Goal: Register for event/course

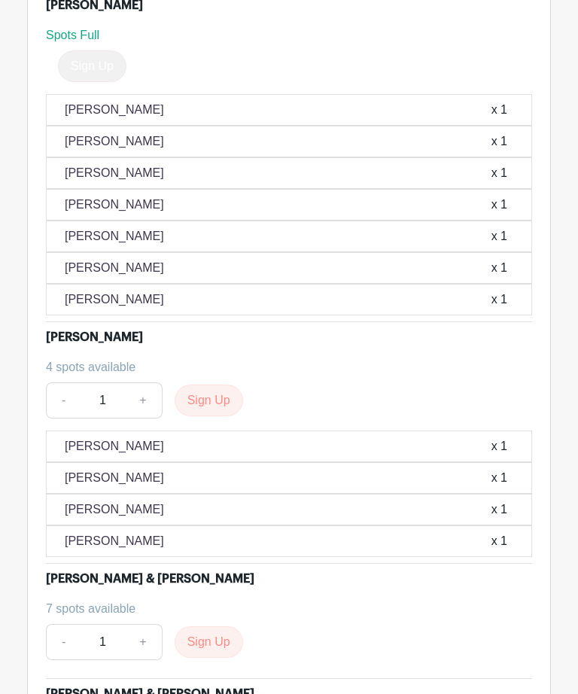
scroll to position [1567, 0]
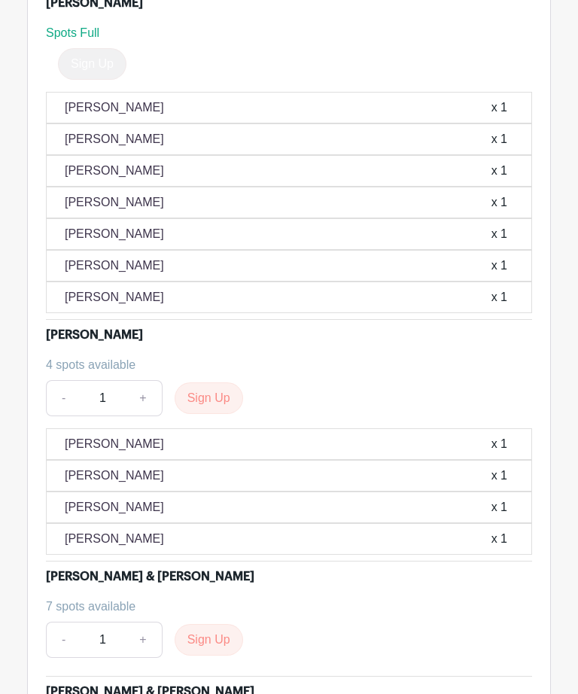
click at [147, 395] on link "+" at bounding box center [143, 398] width 38 height 36
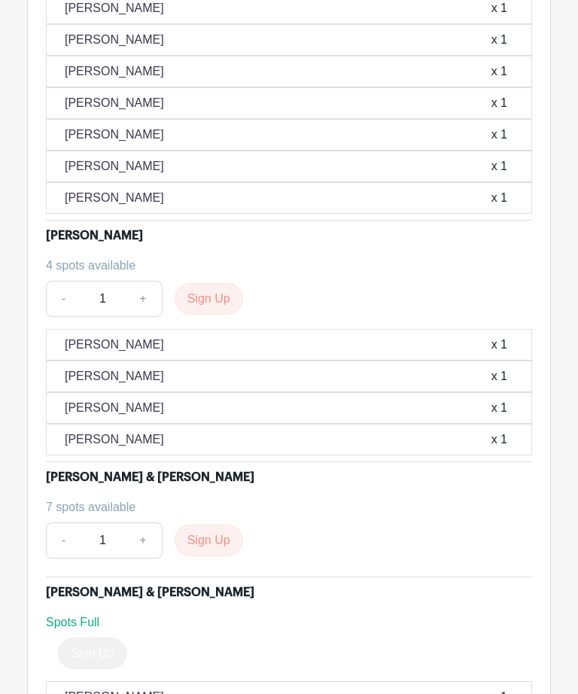
scroll to position [1667, 0]
click at [215, 293] on button "Sign Up" at bounding box center [209, 298] width 68 height 32
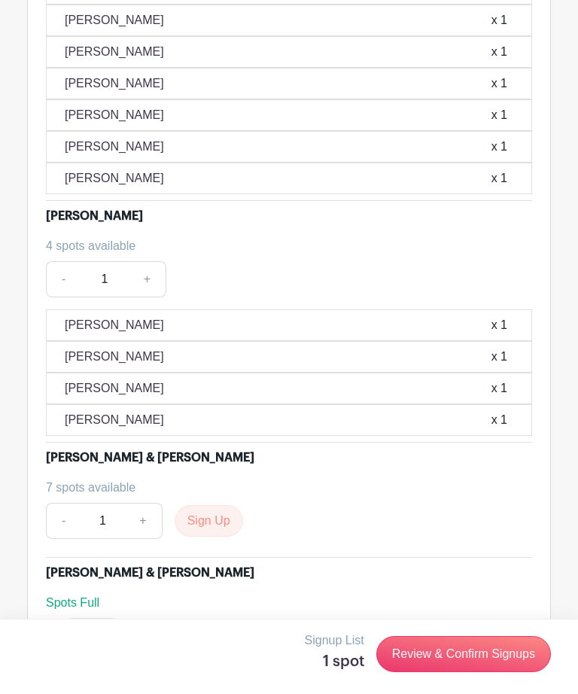
scroll to position [1687, 0]
click at [111, 274] on input "1" at bounding box center [104, 278] width 49 height 36
click at [147, 266] on link "+" at bounding box center [148, 278] width 38 height 36
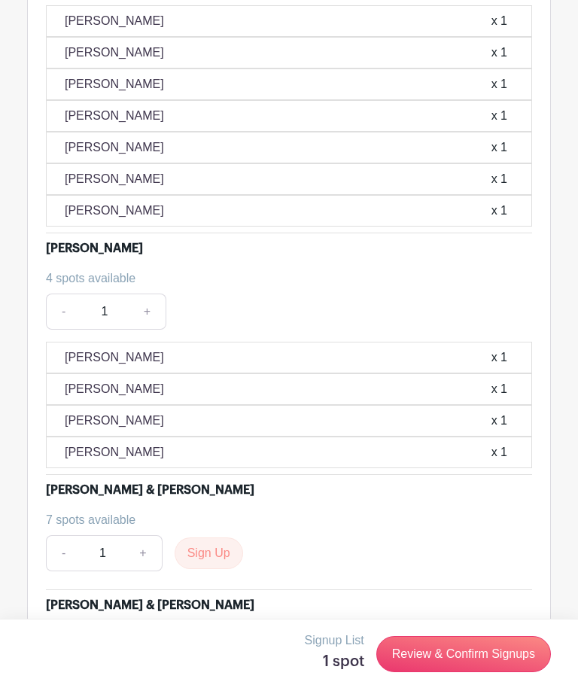
scroll to position [1655, 0]
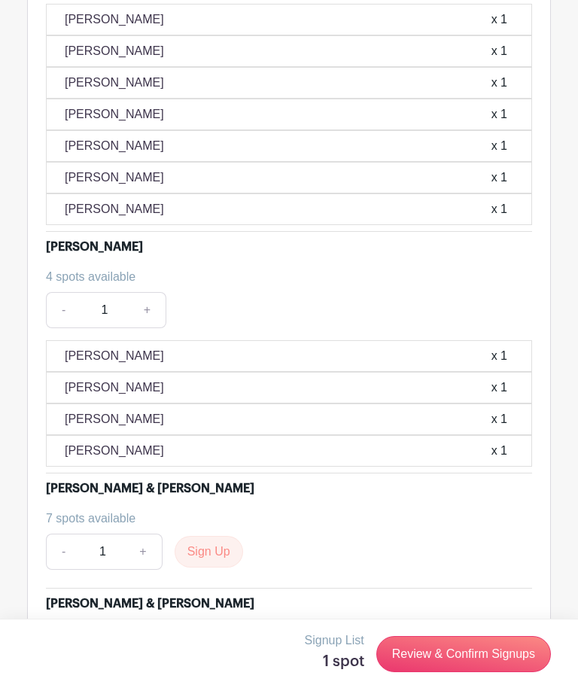
click at [142, 303] on link "+" at bounding box center [148, 310] width 38 height 36
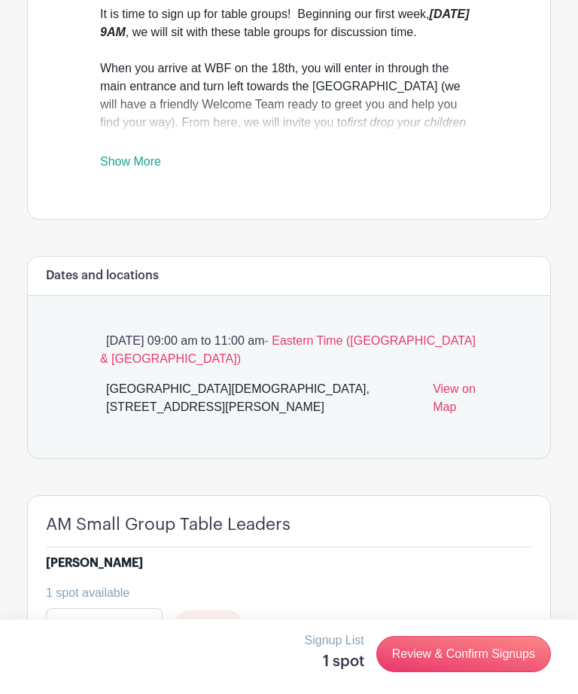
scroll to position [704, 0]
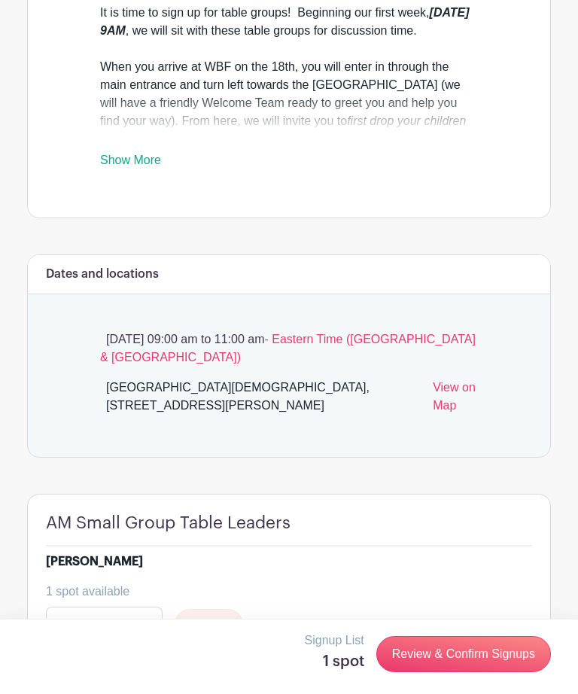
click at [476, 672] on link "Review & Confirm Signups" at bounding box center [463, 654] width 175 height 36
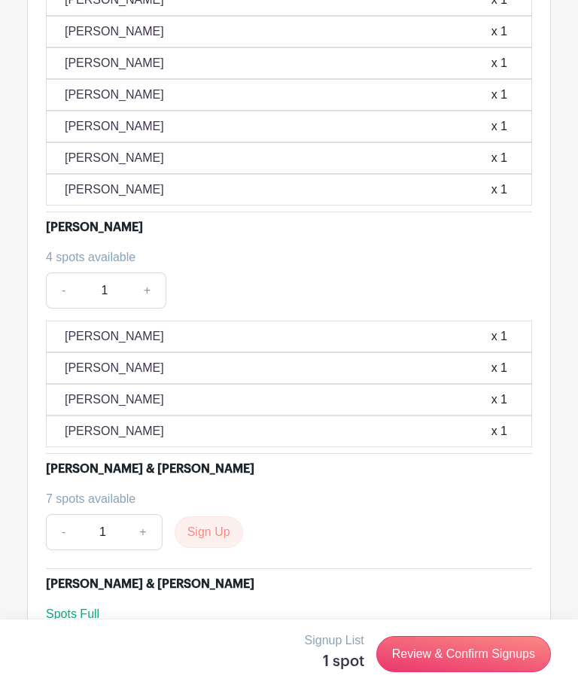
scroll to position [1676, 0]
click at [491, 672] on link "Review & Confirm Signups" at bounding box center [463, 654] width 175 height 36
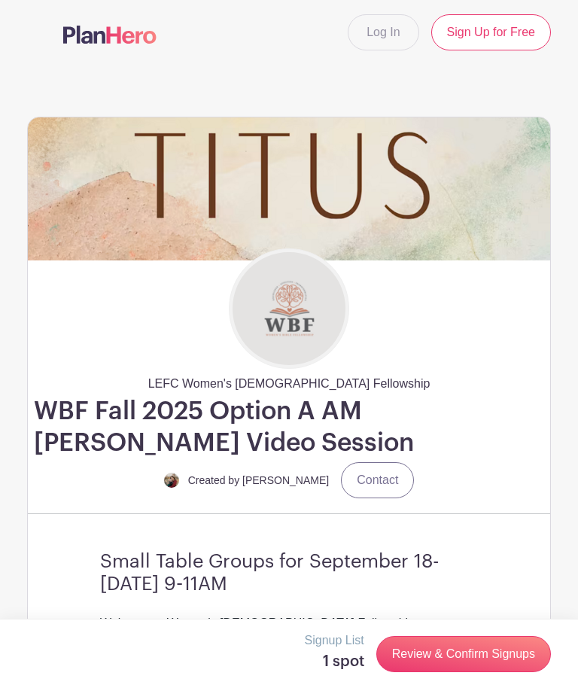
scroll to position [11, 0]
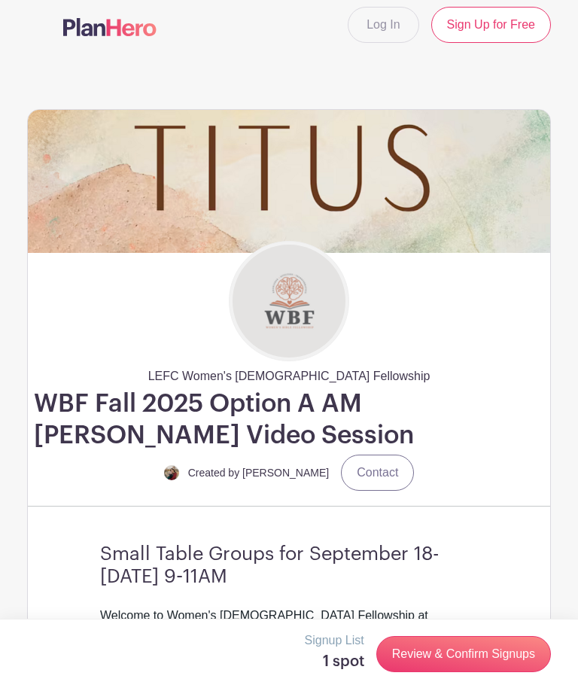
click at [436, 651] on link "Review & Confirm Signups" at bounding box center [463, 654] width 175 height 36
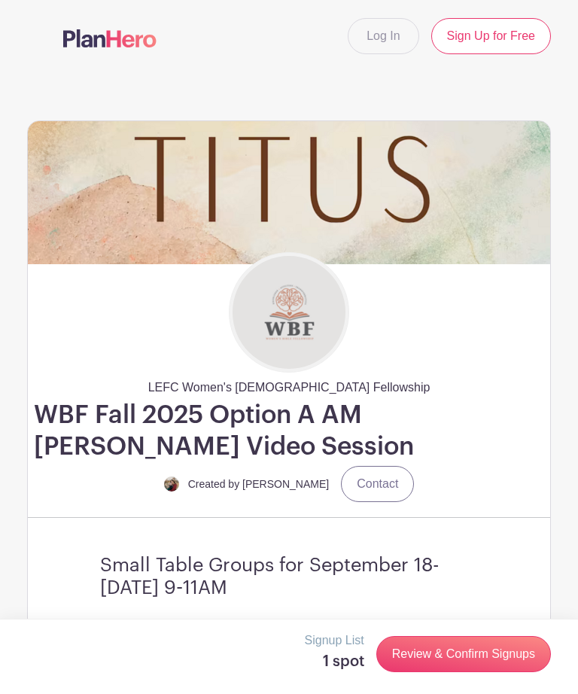
click at [515, 649] on link "Review & Confirm Signups" at bounding box center [463, 654] width 175 height 36
click at [382, 481] on link "Contact" at bounding box center [377, 484] width 73 height 36
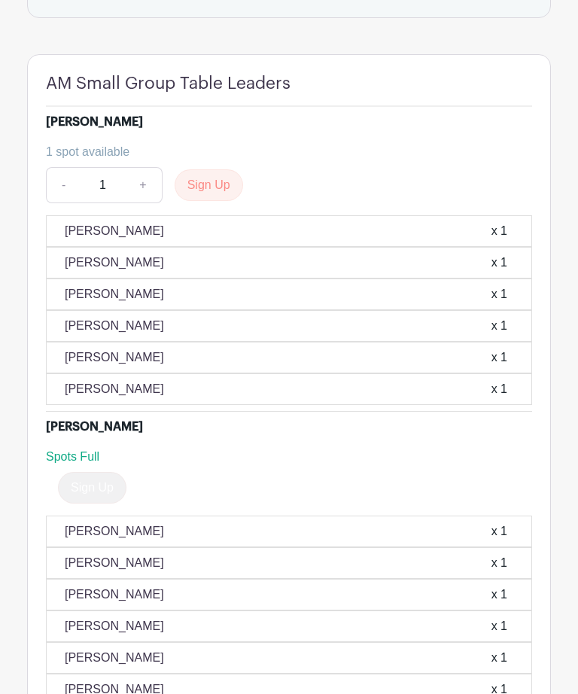
scroll to position [1139, 0]
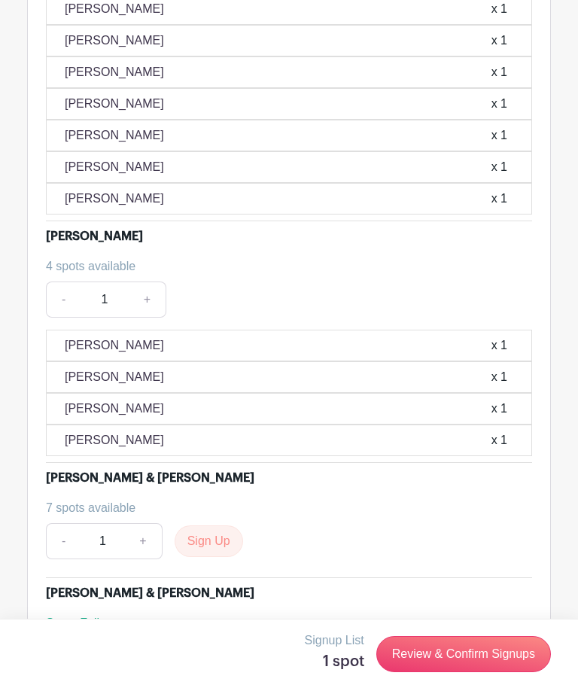
scroll to position [1664, 0]
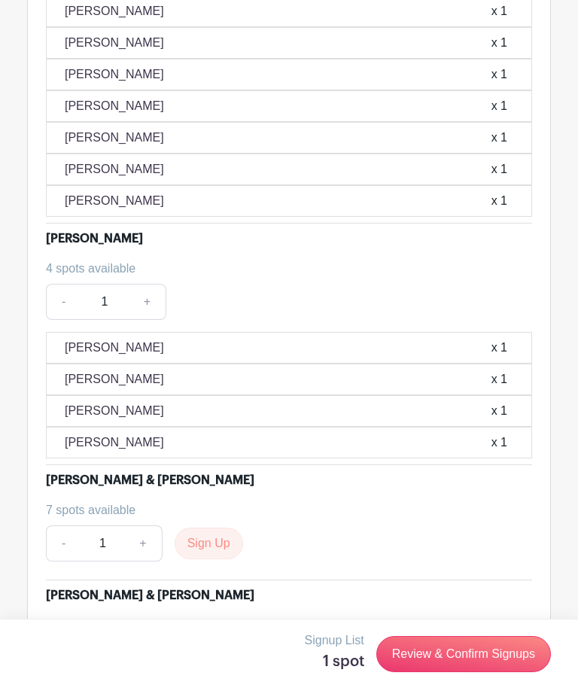
click at [442, 672] on link "Review & Confirm Signups" at bounding box center [463, 654] width 175 height 36
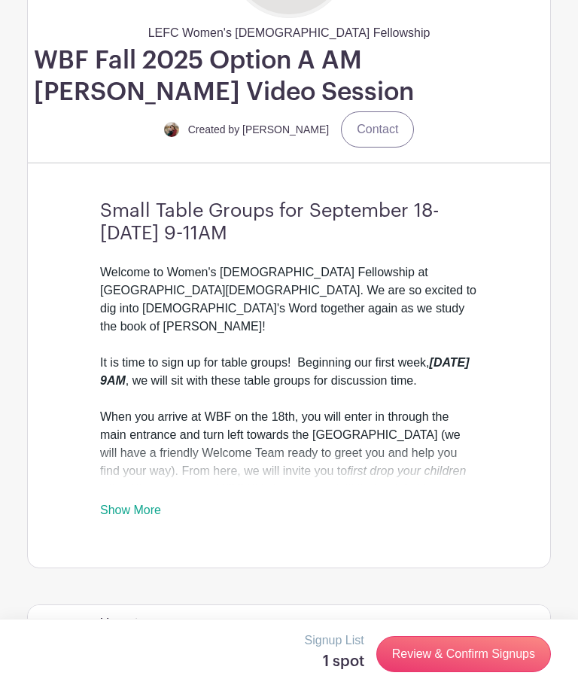
scroll to position [356, 0]
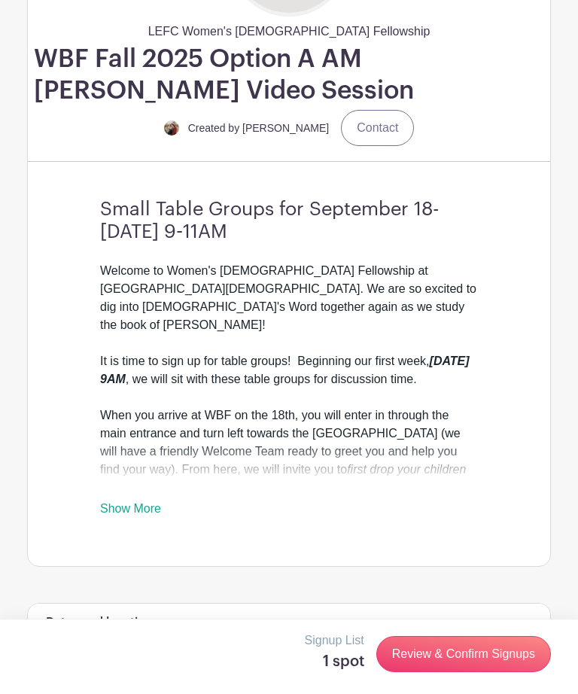
click at [134, 503] on link "Show More" at bounding box center [130, 511] width 61 height 19
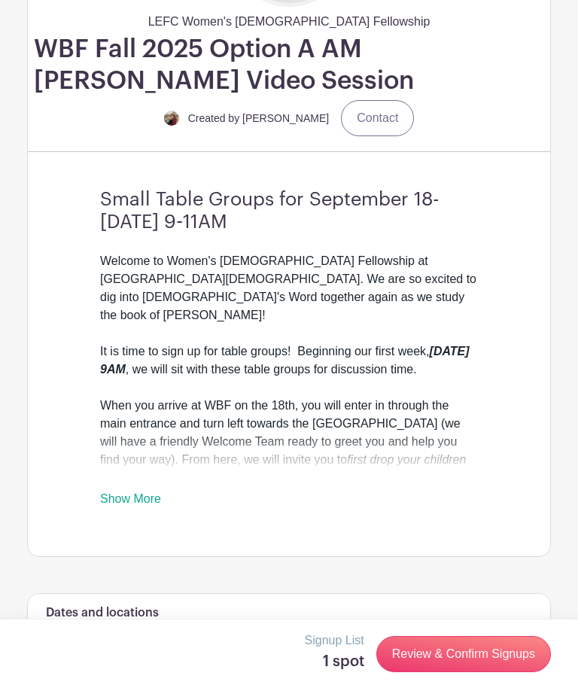
scroll to position [384, 0]
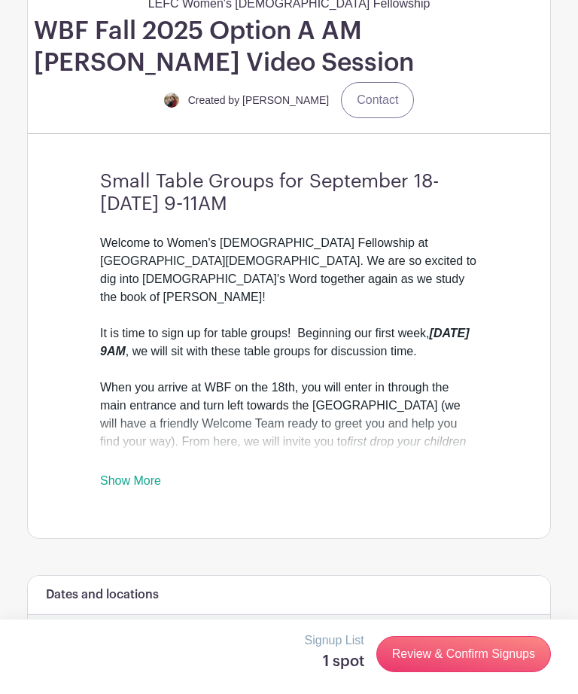
click at [145, 478] on link "Show More" at bounding box center [130, 483] width 61 height 19
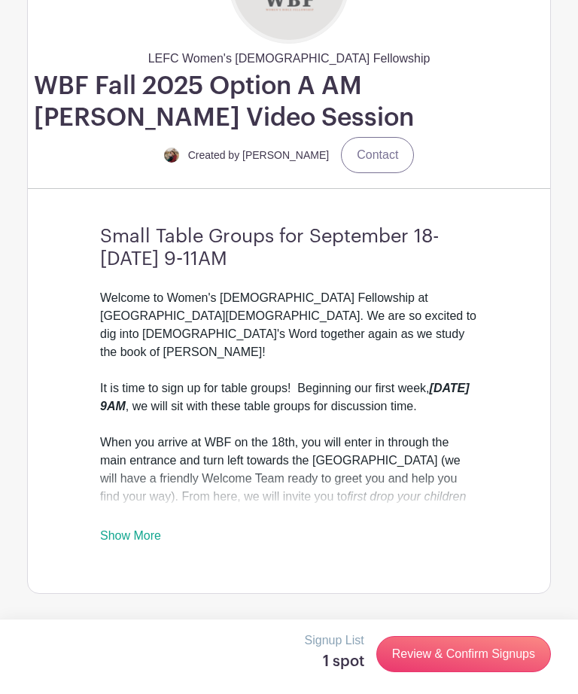
click at [142, 529] on link "Show More" at bounding box center [130, 538] width 61 height 19
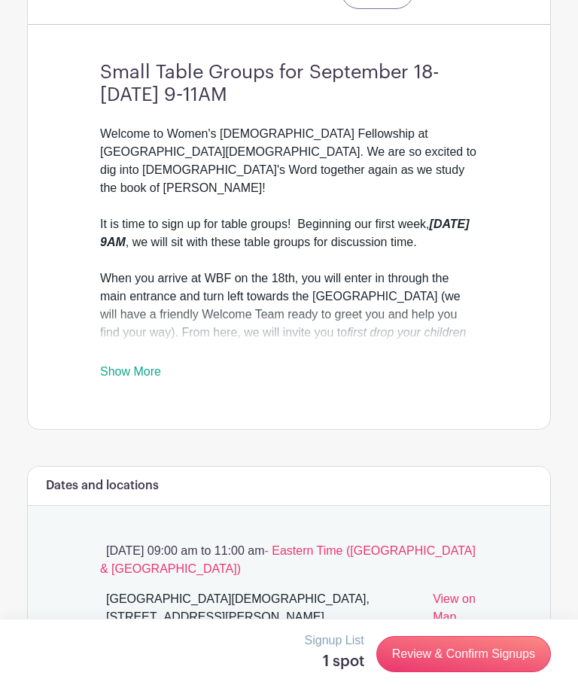
scroll to position [492, 0]
click at [147, 371] on link "Show More" at bounding box center [130, 375] width 61 height 19
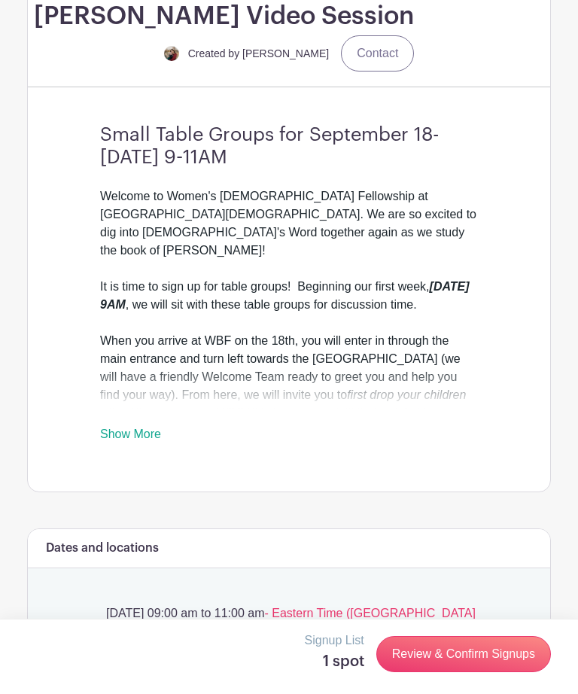
scroll to position [429, 0]
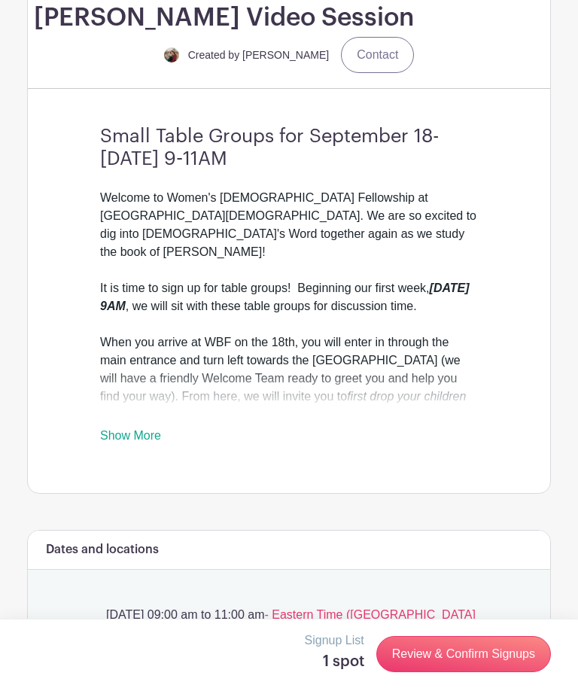
click at [145, 429] on link "Show More" at bounding box center [130, 438] width 61 height 19
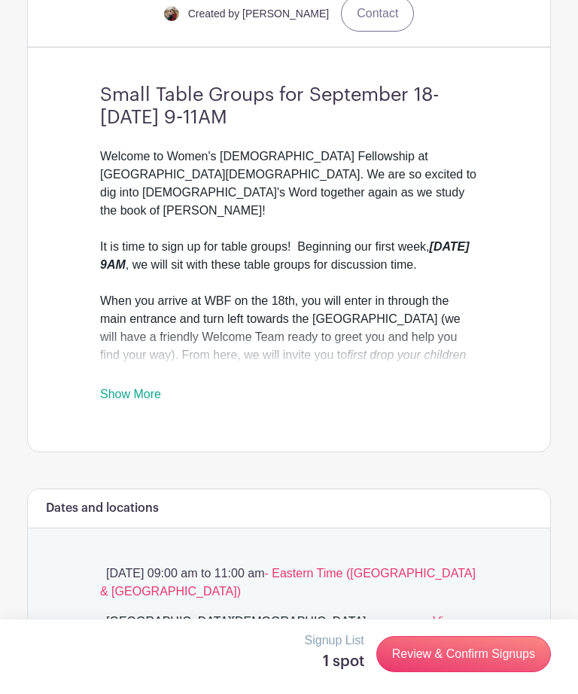
click at [135, 393] on link "Show More" at bounding box center [130, 396] width 61 height 19
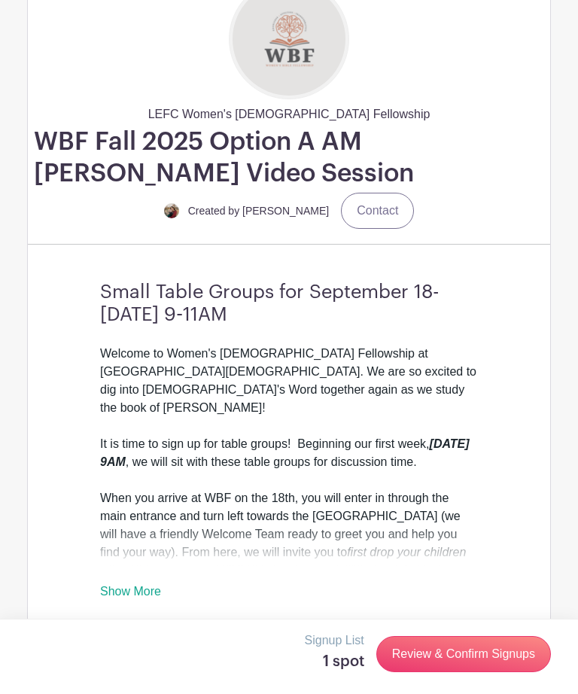
scroll to position [182, 0]
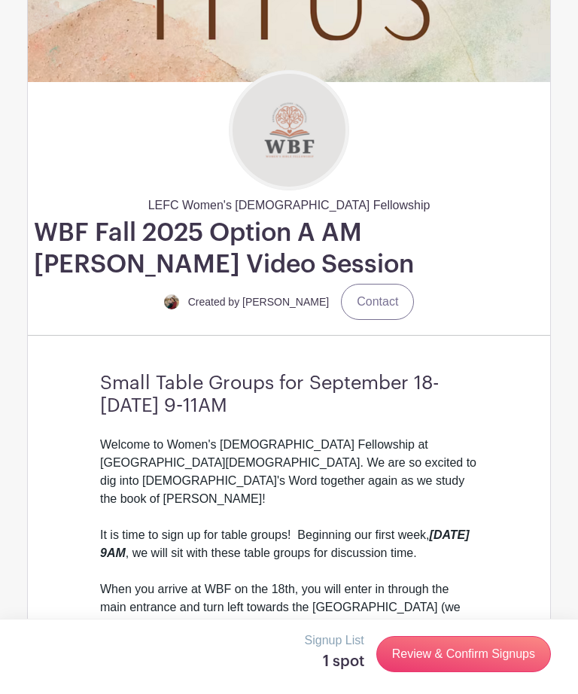
scroll to position [1711, 0]
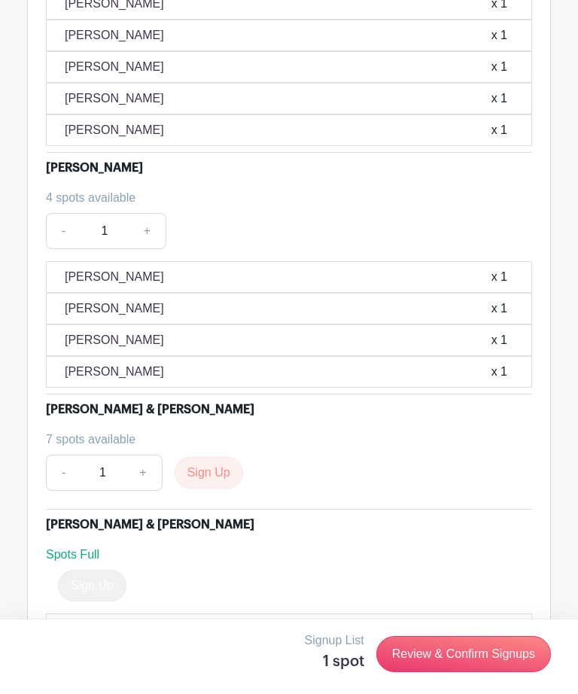
scroll to position [1734, 0]
